Goal: Task Accomplishment & Management: Use online tool/utility

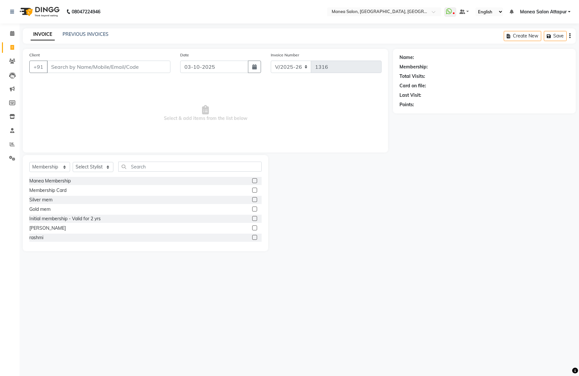
select select "6587"
select select "membership"
click at [119, 69] on input "Client" at bounding box center [108, 67] width 123 height 12
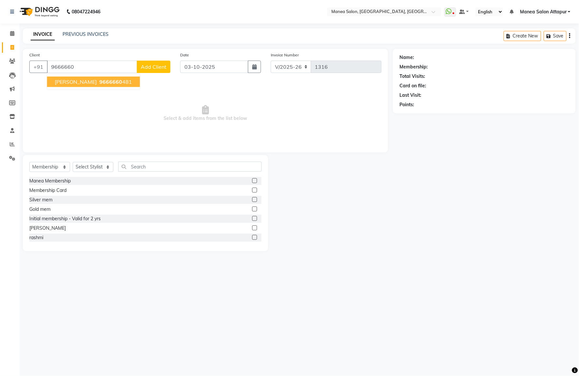
click at [118, 85] on ngb-highlight "9666660 481" at bounding box center [115, 81] width 34 height 7
type input "9666660481"
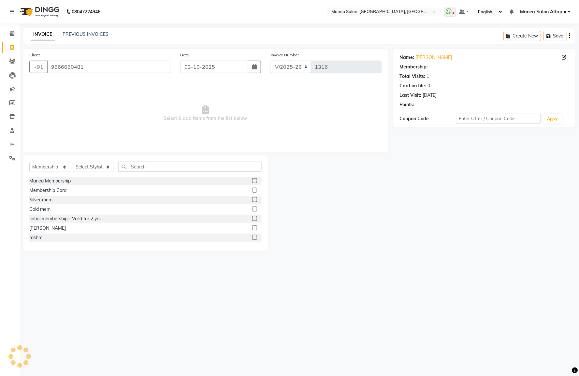
select select "1: Object"
click at [41, 170] on select "Select Service Product Membership Package Voucher Prepaid Gift Card" at bounding box center [49, 167] width 41 height 10
select select "service"
click at [29, 162] on select "Select Service Product Membership Package Voucher Prepaid Gift Card" at bounding box center [49, 167] width 41 height 10
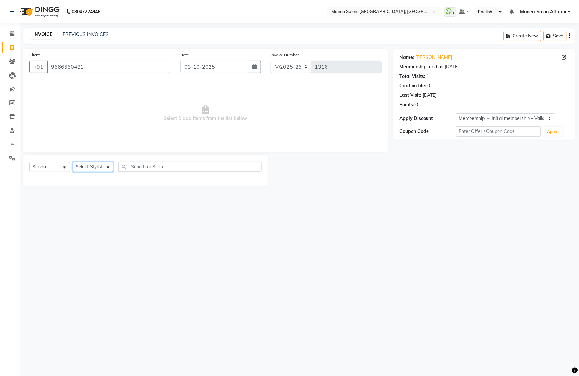
click at [101, 164] on select "Select Stylist Aryan Ashok [PERSON_NAME] [PERSON_NAME] [PERSON_NAME] [PERSON_NA…" at bounding box center [93, 167] width 41 height 10
select select "84082"
click at [73, 162] on select "Select Stylist Aryan Ashok [PERSON_NAME] [PERSON_NAME] [PERSON_NAME] [PERSON_NA…" at bounding box center [93, 167] width 41 height 10
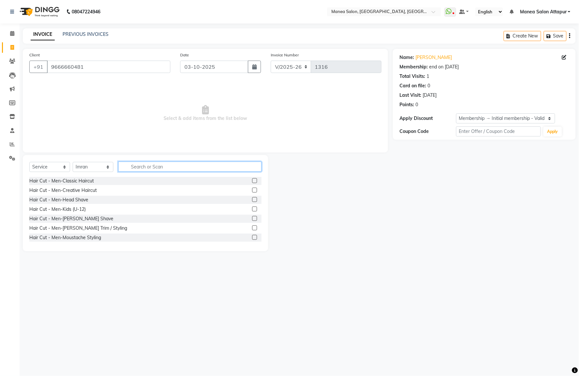
click at [161, 168] on input "text" at bounding box center [189, 167] width 143 height 10
type input "mass"
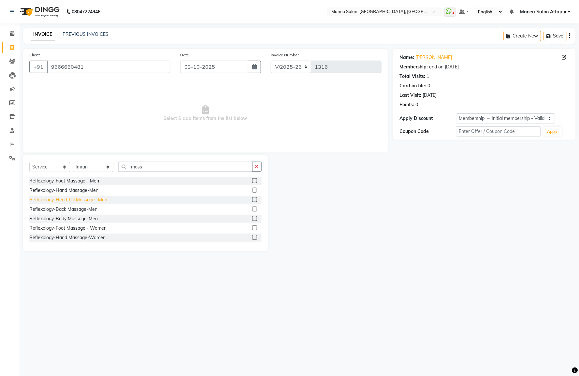
click at [69, 202] on div "Reflexology-Head-Oil Massage -Men" at bounding box center [68, 199] width 78 height 7
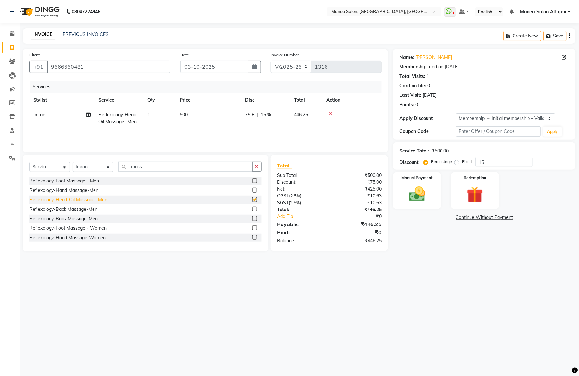
checkbox input "false"
click at [154, 170] on input "mass" at bounding box center [185, 167] width 134 height 10
type input "m"
click at [105, 168] on select "Select Stylist Aryan Ashok [PERSON_NAME] [PERSON_NAME] [PERSON_NAME] [PERSON_NA…" at bounding box center [93, 167] width 41 height 10
select select "51269"
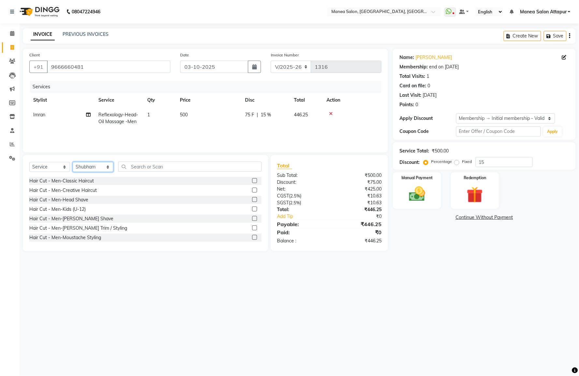
click at [73, 162] on select "Select Stylist Aryan Ashok [PERSON_NAME] [PERSON_NAME] [PERSON_NAME] [PERSON_NA…" at bounding box center [93, 167] width 41 height 10
click at [252, 193] on div at bounding box center [254, 191] width 4 height 7
click at [252, 191] on label at bounding box center [254, 190] width 5 height 5
click at [252, 191] on input "checkbox" at bounding box center [254, 190] width 4 height 4
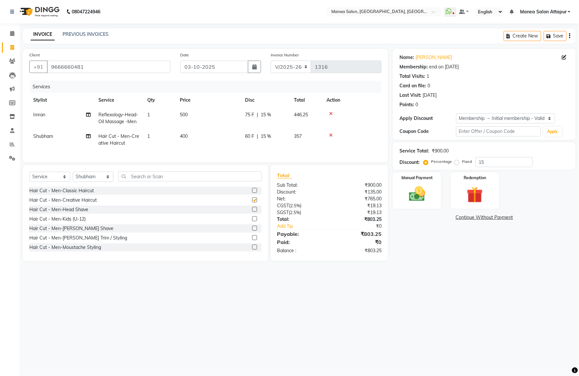
checkbox input "false"
click at [252, 242] on div at bounding box center [254, 238] width 4 height 7
click at [252, 240] on label at bounding box center [254, 237] width 5 height 5
click at [252, 240] on input "checkbox" at bounding box center [254, 238] width 4 height 4
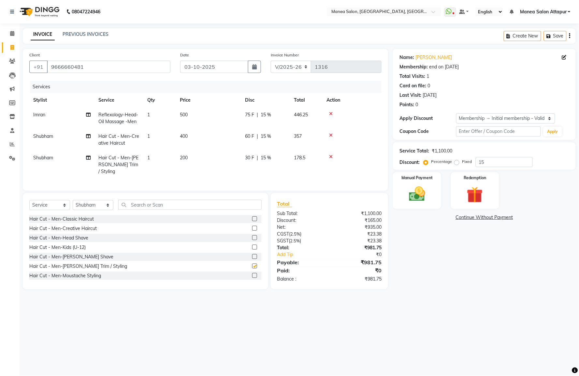
checkbox input "false"
click at [488, 162] on input "15" at bounding box center [503, 162] width 57 height 10
type input "1"
type input "15"
click at [430, 192] on img at bounding box center [416, 194] width 27 height 20
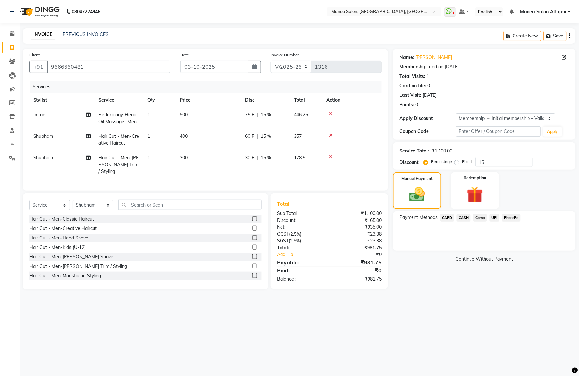
drag, startPoint x: 492, startPoint y: 215, endPoint x: 496, endPoint y: 217, distance: 4.7
click at [493, 215] on span "UPI" at bounding box center [494, 217] width 10 height 7
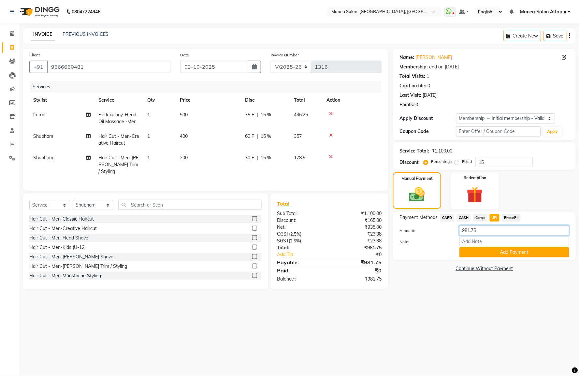
drag, startPoint x: 462, startPoint y: 228, endPoint x: 422, endPoint y: 229, distance: 40.1
click at [424, 228] on div "Amount: 981.75" at bounding box center [483, 230] width 179 height 11
type input "1300"
click at [466, 251] on button "Add Payment" at bounding box center [514, 252] width 110 height 10
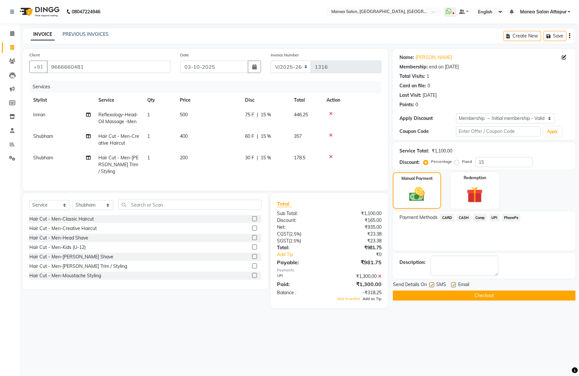
click at [377, 297] on span "Add as Tip" at bounding box center [371, 298] width 19 height 5
click at [426, 292] on button "Checkout" at bounding box center [484, 295] width 183 height 10
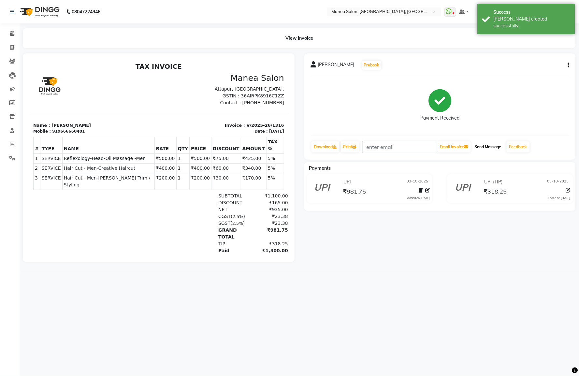
click at [489, 149] on button "Send Message" at bounding box center [488, 146] width 32 height 11
